Goal: Task Accomplishment & Management: Complete application form

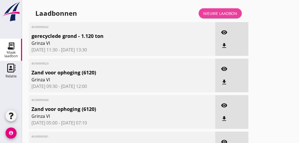
click at [214, 13] on div "Nieuwe laadbon" at bounding box center [220, 13] width 34 height 6
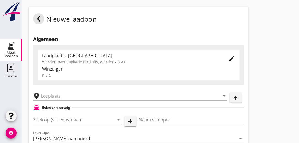
click at [232, 60] on icon "edit" at bounding box center [232, 58] width 7 height 7
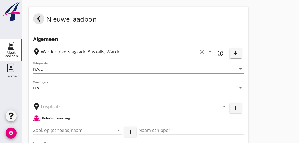
click at [203, 52] on icon "clear" at bounding box center [202, 51] width 7 height 7
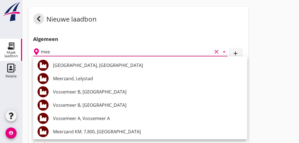
click at [168, 49] on input "mee" at bounding box center [126, 51] width 171 height 9
type input "m"
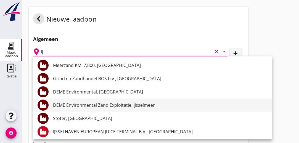
type input "i"
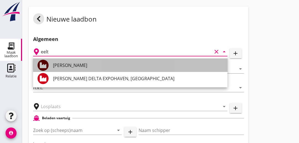
click at [75, 67] on div "[PERSON_NAME]" at bounding box center [138, 65] width 170 height 7
type input "[PERSON_NAME]"
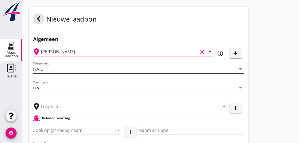
type input "IJsselmeer Meerzand"
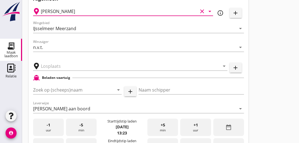
scroll to position [41, 0]
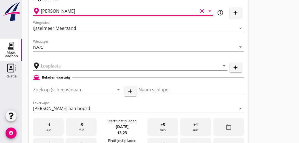
type input "[PERSON_NAME]"
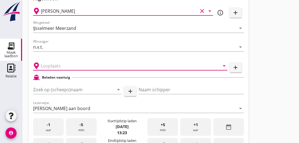
click at [110, 64] on input "text" at bounding box center [126, 65] width 171 height 9
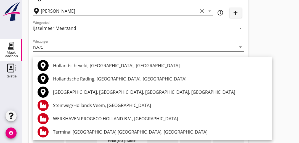
type input "holla"
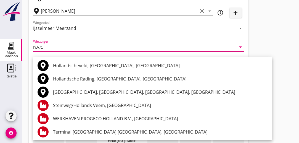
click at [151, 45] on input "n.v.t." at bounding box center [134, 46] width 203 height 9
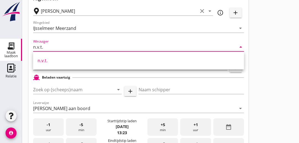
click at [88, 46] on input "n.v.t." at bounding box center [134, 46] width 203 height 9
type input "n"
type input "gri"
click at [52, 50] on input "gri" at bounding box center [134, 46] width 203 height 9
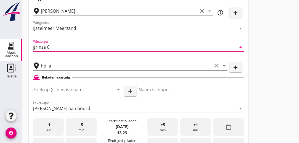
type input "grinza 6"
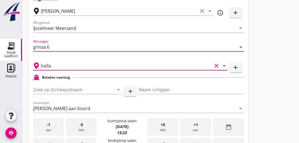
click at [67, 63] on input "holla" at bounding box center [126, 65] width 171 height 9
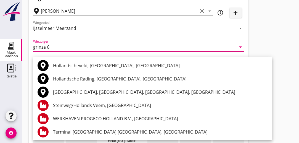
click at [89, 48] on input "grinza 6" at bounding box center [134, 46] width 203 height 9
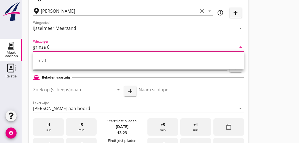
click at [84, 82] on div "Zoek op (scheeps)naam arrow_drop_down add" at bounding box center [84, 91] width 103 height 18
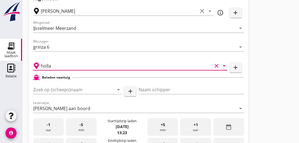
click at [65, 66] on input "holla" at bounding box center [126, 65] width 171 height 9
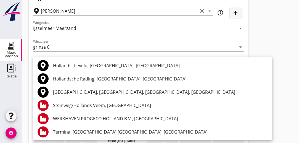
click at [271, 48] on div "Nieuwe laadbon Algemeen UDO-C [PERSON_NAME] clear arrow_drop_down info_outline …" at bounding box center [160, 141] width 277 height 365
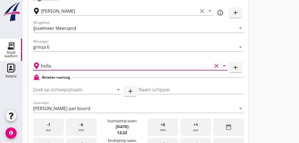
click at [107, 66] on input "holla" at bounding box center [126, 65] width 171 height 9
click at [148, 67] on input "Hollandsebrug" at bounding box center [126, 65] width 171 height 9
type input "Hollandsebrug"
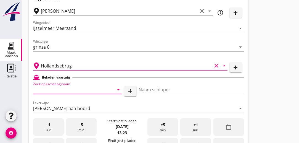
click at [87, 89] on input "Zoek op (scheeps)naam" at bounding box center [69, 89] width 73 height 9
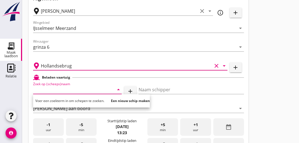
click at [95, 66] on input "Hollandsebrug" at bounding box center [126, 65] width 171 height 9
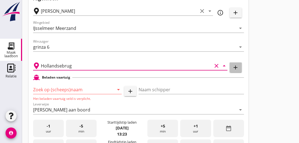
click at [236, 68] on icon "add" at bounding box center [235, 67] width 7 height 7
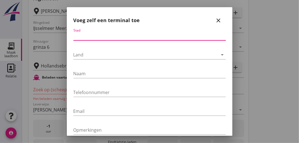
click at [127, 33] on input "Stad" at bounding box center [149, 35] width 152 height 9
type input "Hollandsebrug"
click at [95, 55] on div at bounding box center [145, 54] width 145 height 9
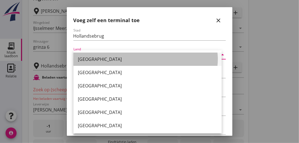
click at [95, 57] on div "[GEOGRAPHIC_DATA]" at bounding box center [147, 59] width 139 height 7
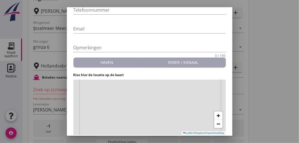
scroll to position [100, 0]
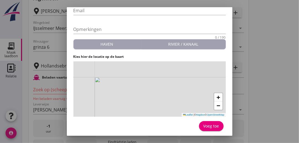
drag, startPoint x: 161, startPoint y: 79, endPoint x: 177, endPoint y: 118, distance: 42.0
click at [177, 118] on form "Stad Hollandsebrug Land [GEOGRAPHIC_DATA] arrow_drop_down Naam Telefoonnummer E…" at bounding box center [149, 30] width 152 height 205
drag, startPoint x: 122, startPoint y: 100, endPoint x: 220, endPoint y: 20, distance: 126.3
click at [220, 20] on form "Stad Hollandsebrug Land [GEOGRAPHIC_DATA] arrow_drop_down Naam Telefoonnummer E…" at bounding box center [149, 30] width 152 height 205
drag, startPoint x: 150, startPoint y: 89, endPoint x: 181, endPoint y: 24, distance: 72.1
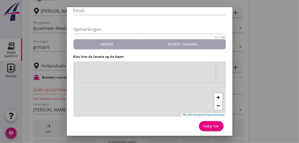
click at [181, 24] on form "Stad Hollandsebrug Land [GEOGRAPHIC_DATA] arrow_drop_down Naam Telefoonnummer E…" at bounding box center [149, 30] width 152 height 205
drag, startPoint x: 132, startPoint y: 86, endPoint x: 132, endPoint y: 41, distance: 44.4
click at [132, 41] on form "Stad Hollandsebrug Land [GEOGRAPHIC_DATA] arrow_drop_down Naam Telefoonnummer E…" at bounding box center [149, 30] width 152 height 205
click at [216, 99] on span "+" at bounding box center [218, 97] width 4 height 7
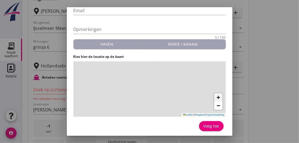
click at [216, 99] on span "+" at bounding box center [218, 97] width 4 height 7
drag, startPoint x: 97, startPoint y: 88, endPoint x: 173, endPoint y: 125, distance: 84.3
click at [173, 125] on form "Stad Hollandsebrug Land [GEOGRAPHIC_DATA] arrow_drop_down Naam Telefoonnummer E…" at bounding box center [149, 30] width 152 height 205
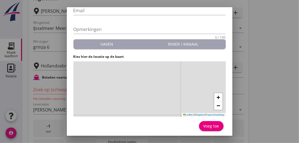
drag, startPoint x: 131, startPoint y: 84, endPoint x: 188, endPoint y: 132, distance: 74.6
click at [188, 132] on form "Stad Hollandsebrug Land [GEOGRAPHIC_DATA] arrow_drop_down Naam Telefoonnummer E…" at bounding box center [149, 30] width 152 height 205
drag, startPoint x: 138, startPoint y: 115, endPoint x: 160, endPoint y: 85, distance: 37.6
click at [160, 85] on div "+ − Leaflet | © Mapbox © OpenStreetMap" at bounding box center [149, 88] width 152 height 55
click at [216, 97] on span "+" at bounding box center [218, 97] width 4 height 7
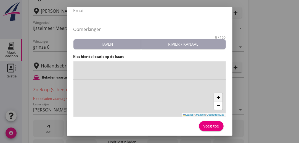
click at [216, 97] on span "+" at bounding box center [218, 97] width 4 height 7
drag, startPoint x: 111, startPoint y: 90, endPoint x: 171, endPoint y: 118, distance: 66.7
click at [171, 118] on form "Stad Hollandsebrug Land [GEOGRAPHIC_DATA] arrow_drop_down Naam Telefoonnummer E…" at bounding box center [149, 30] width 152 height 205
click at [132, 81] on div "+ − Leaflet | © Mapbox © OpenStreetMap" at bounding box center [149, 88] width 152 height 55
click at [208, 124] on div "Voeg toe" at bounding box center [211, 126] width 16 height 6
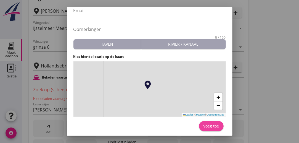
scroll to position [102, 0]
click at [207, 126] on div "Voeg toe" at bounding box center [211, 126] width 16 height 6
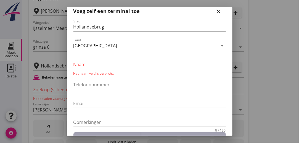
scroll to position [0, 0]
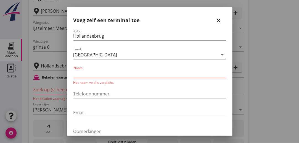
click at [94, 75] on input "Naam" at bounding box center [149, 73] width 152 height 9
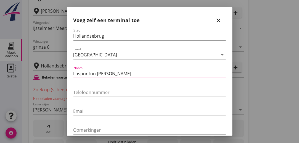
type input "Losponton [PERSON_NAME]"
click at [118, 91] on input "Telefoonnummer" at bounding box center [149, 92] width 152 height 9
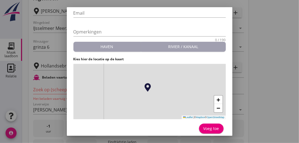
scroll to position [100, 0]
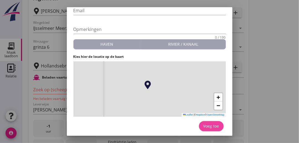
click at [207, 127] on div "Voeg toe" at bounding box center [211, 126] width 16 height 6
type input "Losponton [PERSON_NAME]"
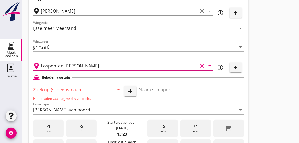
click at [93, 65] on input "Losponton [PERSON_NAME]" at bounding box center [119, 65] width 157 height 9
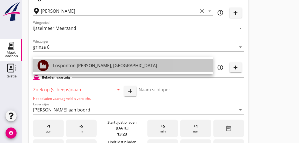
click at [102, 65] on div "Losponton [PERSON_NAME], [GEOGRAPHIC_DATA]" at bounding box center [131, 65] width 156 height 7
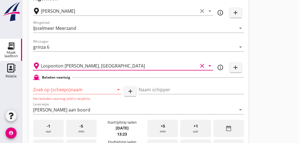
type input "Losponton [PERSON_NAME], [GEOGRAPHIC_DATA]"
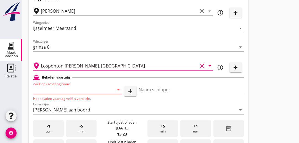
click at [95, 91] on input "Zoek op (scheeps)naam" at bounding box center [69, 89] width 73 height 9
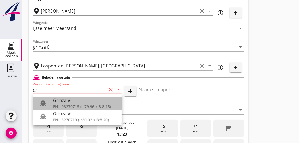
click at [74, 103] on div "Grinza VI" at bounding box center [85, 100] width 64 height 7
type input "Grinza VI"
type input "[PERSON_NAME]"
type input "646"
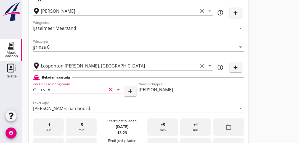
type input "Grinza VI"
click at [230, 125] on icon "date_range" at bounding box center [228, 126] width 7 height 7
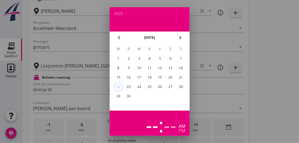
click at [161, 78] on div "19" at bounding box center [159, 77] width 9 height 9
click at [205, 96] on div at bounding box center [149, 71] width 299 height 143
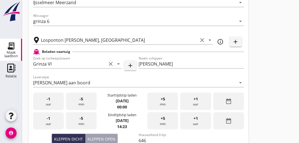
scroll to position [68, 0]
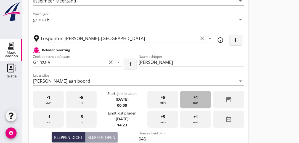
click at [200, 97] on div "+1 uur" at bounding box center [195, 99] width 31 height 17
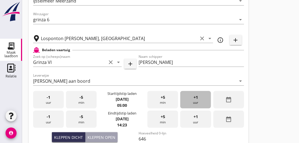
click at [200, 97] on div "+1 uur" at bounding box center [195, 99] width 31 height 17
click at [46, 116] on div "-1 uur" at bounding box center [48, 118] width 31 height 17
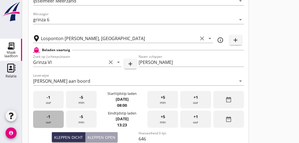
click at [46, 116] on div "-1 uur" at bounding box center [48, 118] width 31 height 17
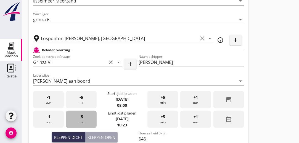
click at [85, 116] on div "-5 min" at bounding box center [81, 118] width 31 height 17
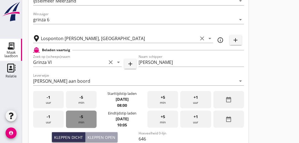
click at [85, 116] on div "-5 min" at bounding box center [81, 118] width 31 height 17
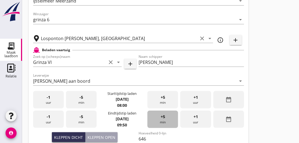
click at [166, 118] on div "+5 min" at bounding box center [162, 118] width 31 height 17
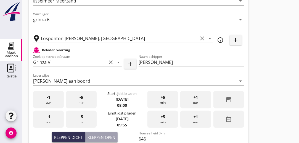
click at [166, 118] on div "+5 min" at bounding box center [162, 118] width 31 height 17
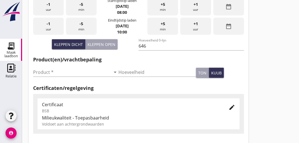
scroll to position [161, 0]
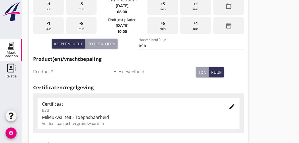
click at [59, 68] on input "Product *" at bounding box center [72, 71] width 78 height 9
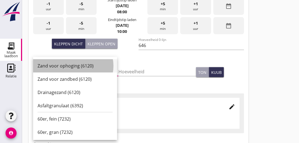
click at [61, 67] on div "Zand voor ophoging (6120)" at bounding box center [75, 65] width 75 height 7
type input "Zand voor ophoging (6120)"
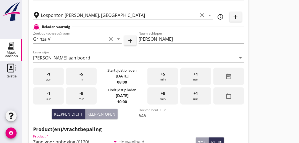
scroll to position [222, 0]
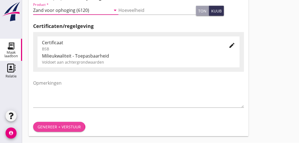
click at [71, 127] on div "Genereer + verstuur" at bounding box center [59, 127] width 43 height 6
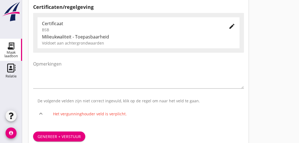
scroll to position [251, 0]
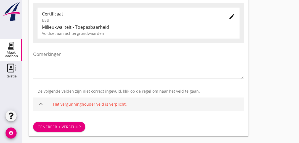
click at [106, 104] on div "Het vergunninghouder veld is verplicht." at bounding box center [146, 104] width 187 height 6
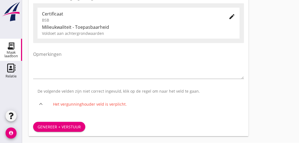
click at [233, 18] on icon "edit" at bounding box center [232, 16] width 7 height 7
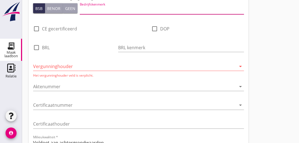
click at [126, 11] on input "Bedrijfskenmerk" at bounding box center [162, 10] width 164 height 9
type input "Eeltink"
click at [92, 71] on div "Vergunninghouder arrow_drop_down" at bounding box center [138, 66] width 211 height 9
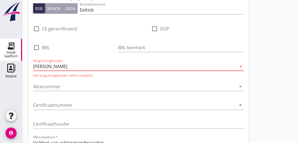
click at [36, 66] on input "[PERSON_NAME]" at bounding box center [134, 66] width 203 height 9
click at [59, 67] on input "Eeltink" at bounding box center [134, 66] width 203 height 9
type input "Eeltink"
click at [145, 91] on div "Aktenummer arrow_drop_down" at bounding box center [138, 89] width 211 height 14
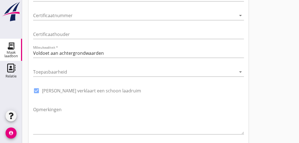
scroll to position [366, 0]
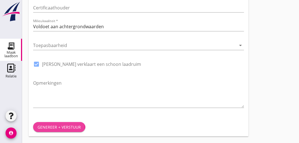
click at [55, 129] on button "Genereer + verstuur" at bounding box center [59, 127] width 52 height 10
